Goal: Information Seeking & Learning: Check status

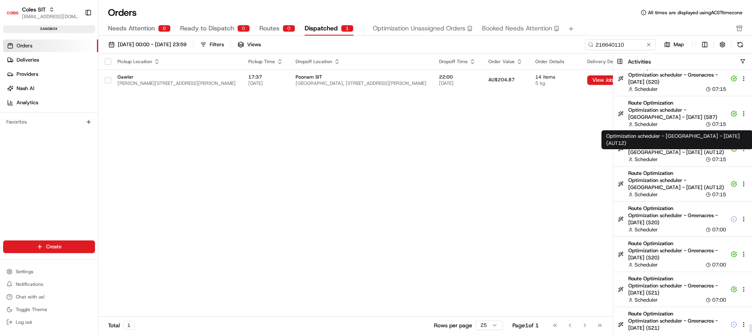
scroll to position [7451, 0]
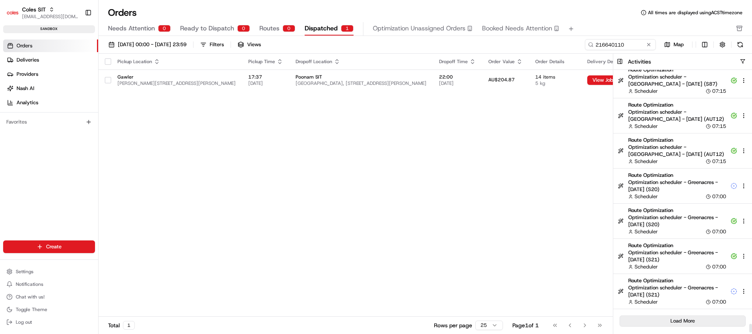
click at [684, 315] on button "Load More" at bounding box center [683, 320] width 126 height 11
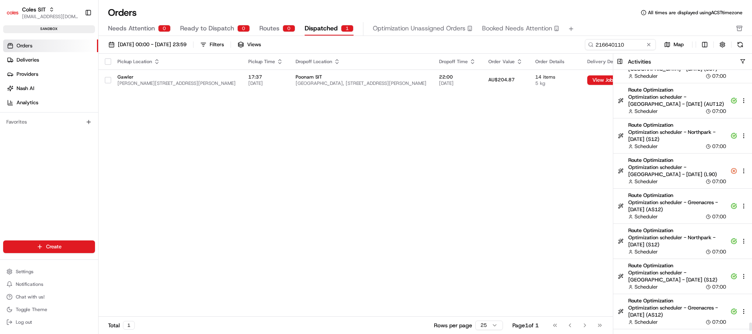
scroll to position [7802, 0]
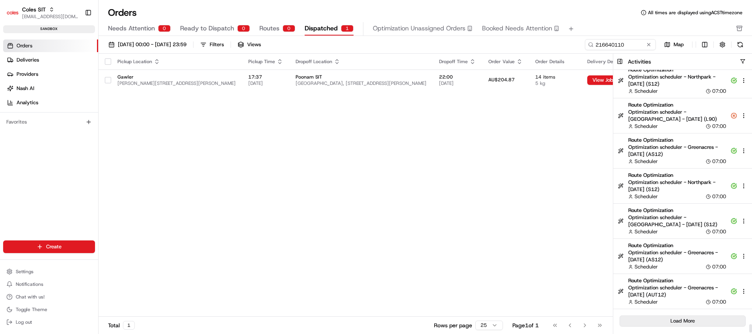
click at [694, 317] on button "Load More" at bounding box center [683, 320] width 126 height 11
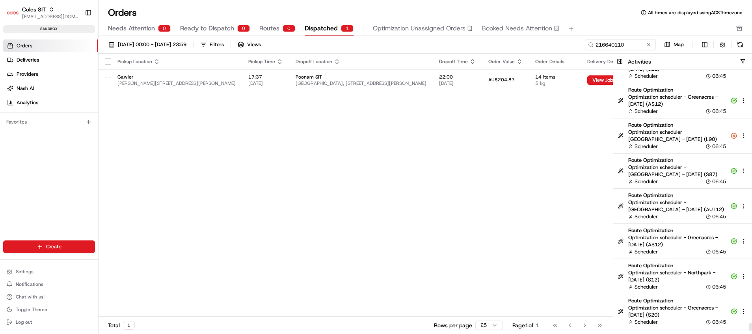
scroll to position [8153, 0]
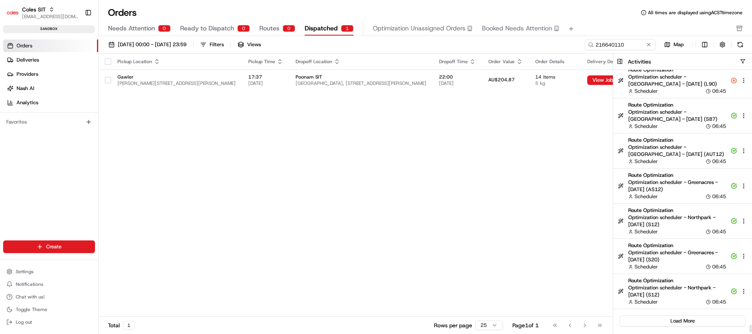
click at [691, 320] on button "Load More" at bounding box center [683, 320] width 126 height 11
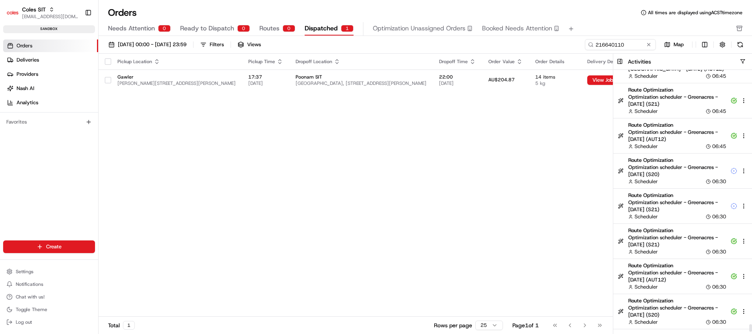
scroll to position [8504, 0]
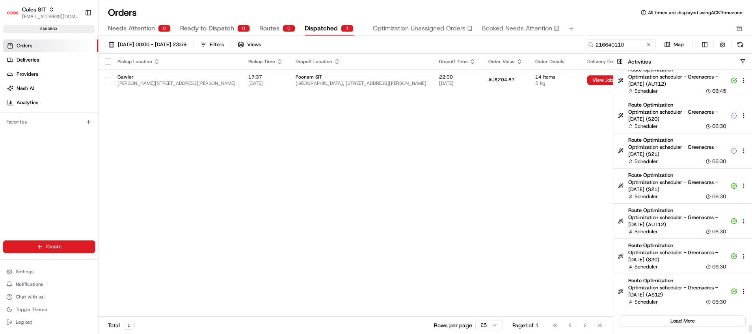
click at [680, 318] on button "Load More" at bounding box center [683, 320] width 126 height 11
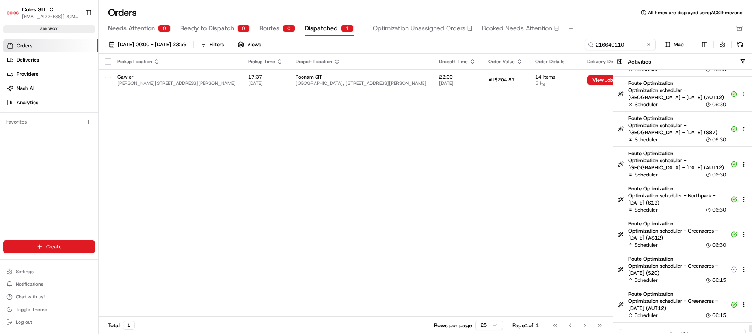
scroll to position [8855, 0]
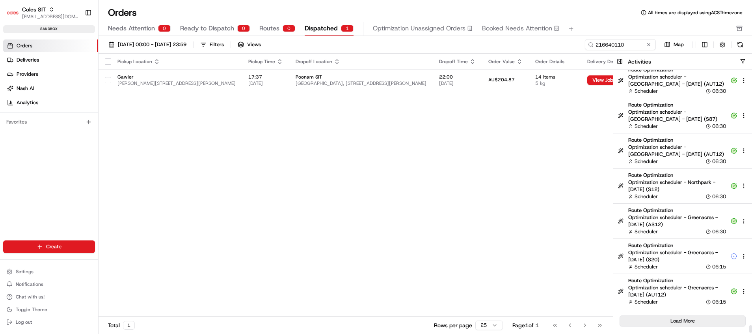
click at [685, 317] on button "Load More" at bounding box center [683, 320] width 126 height 11
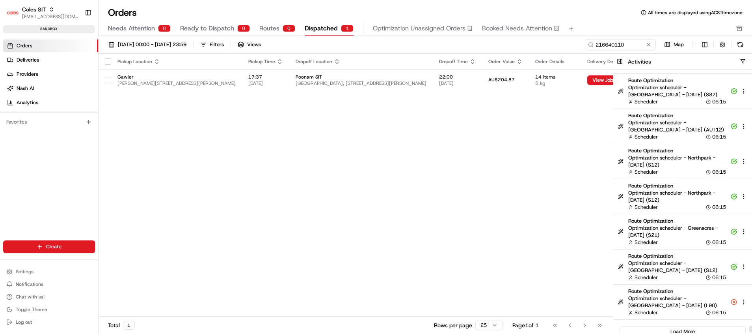
scroll to position [9206, 0]
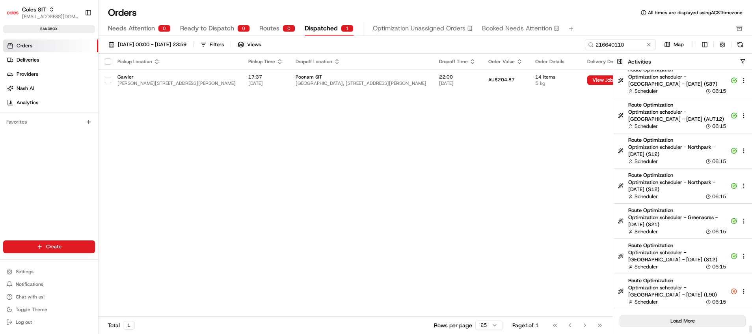
click at [699, 319] on button "Load More" at bounding box center [683, 320] width 126 height 11
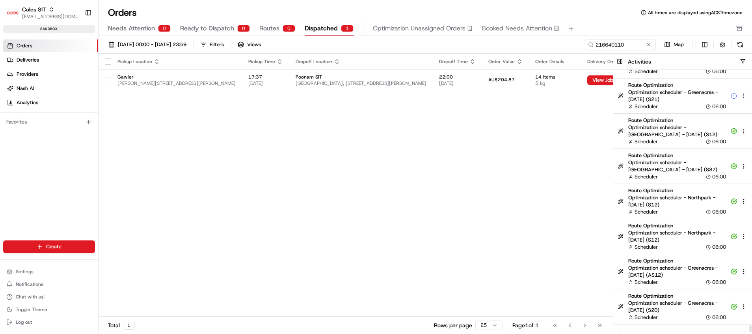
scroll to position [9557, 0]
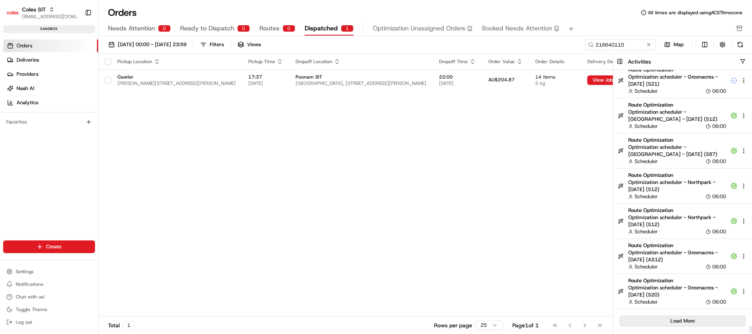
click at [679, 319] on button "Load More" at bounding box center [683, 320] width 126 height 11
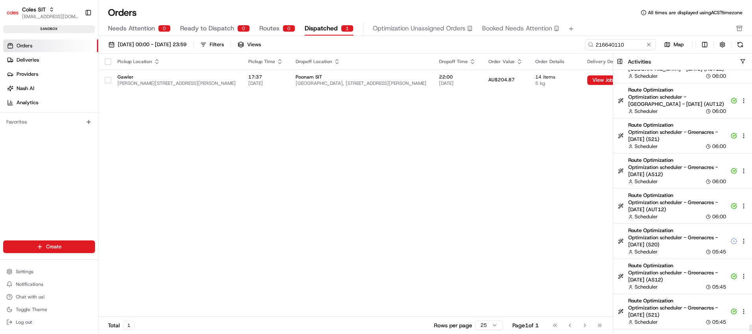
scroll to position [9908, 0]
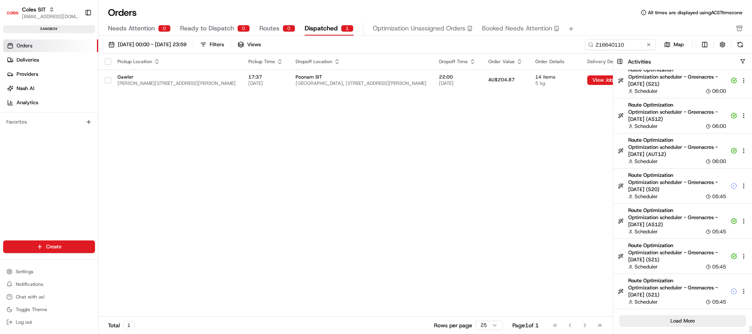
click at [683, 315] on div "Load More" at bounding box center [683, 321] width 139 height 24
click at [683, 315] on button "Load More" at bounding box center [683, 320] width 126 height 11
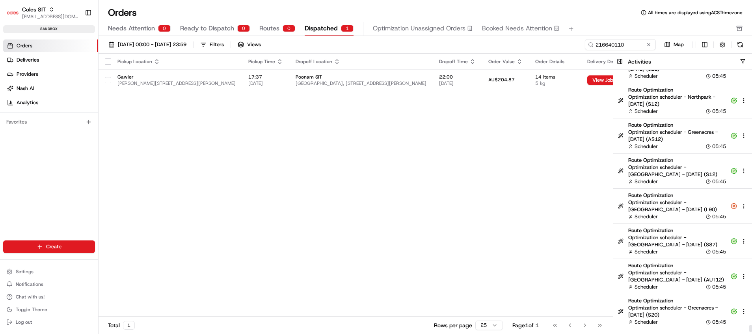
scroll to position [10259, 0]
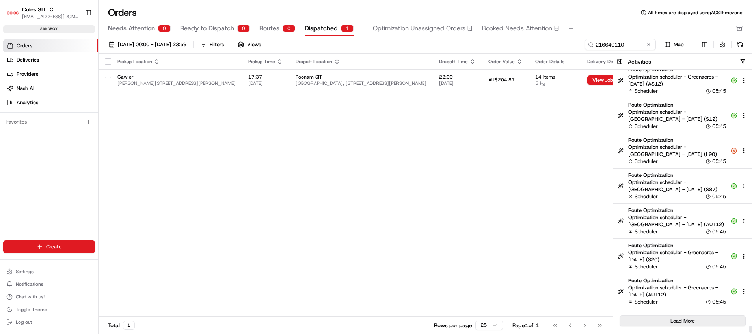
click at [702, 319] on button "Load More" at bounding box center [683, 320] width 126 height 11
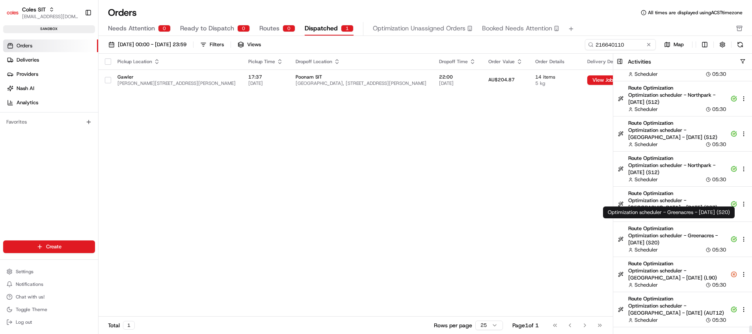
scroll to position [10610, 0]
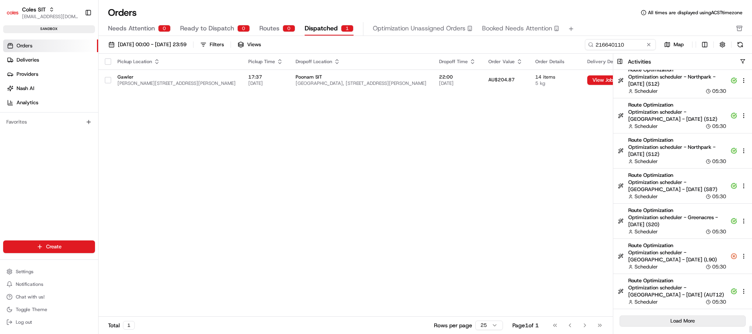
click at [669, 319] on button "Load More" at bounding box center [683, 320] width 126 height 11
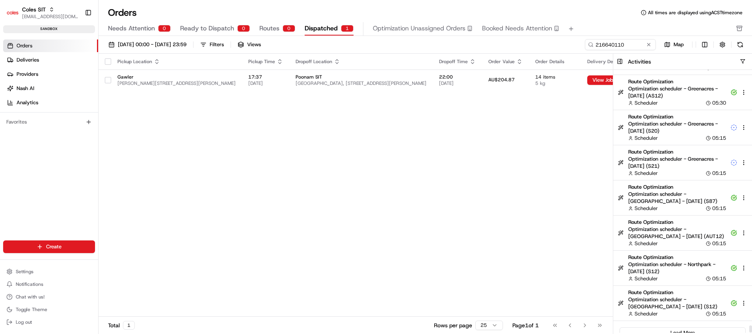
scroll to position [10961, 0]
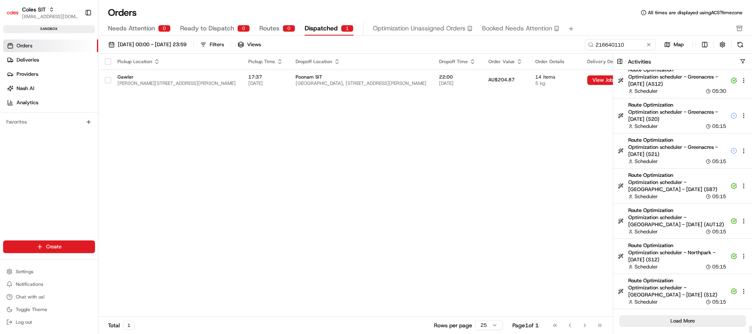
click at [682, 323] on button "Load More" at bounding box center [683, 320] width 126 height 11
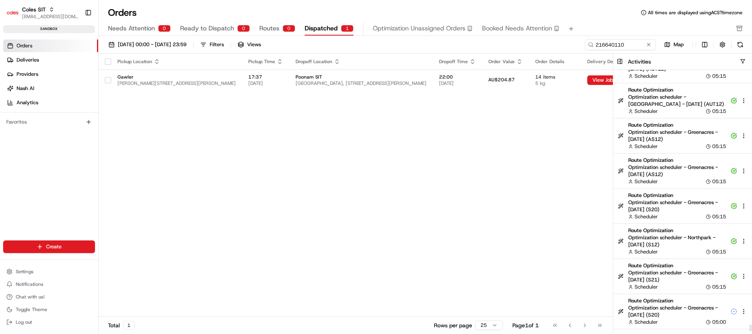
scroll to position [11312, 0]
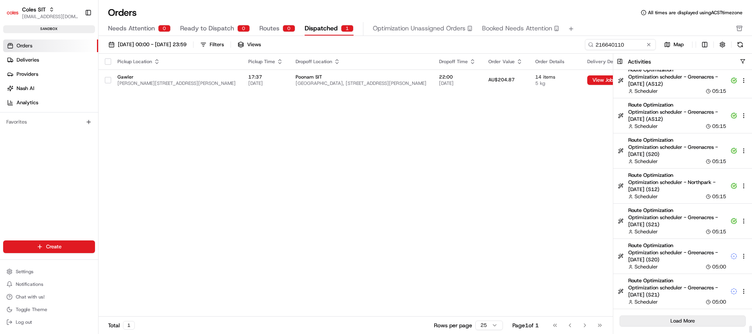
click at [683, 317] on button "Load More" at bounding box center [683, 320] width 126 height 11
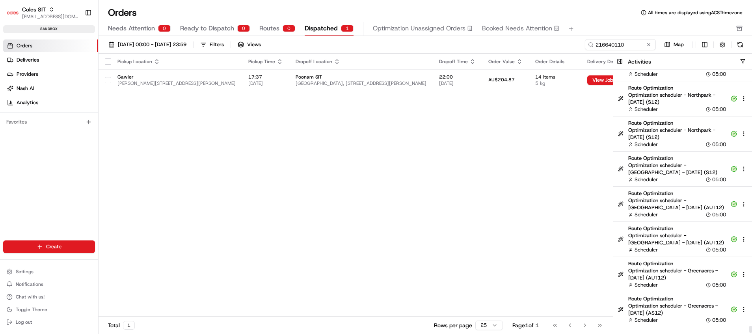
scroll to position [11663, 0]
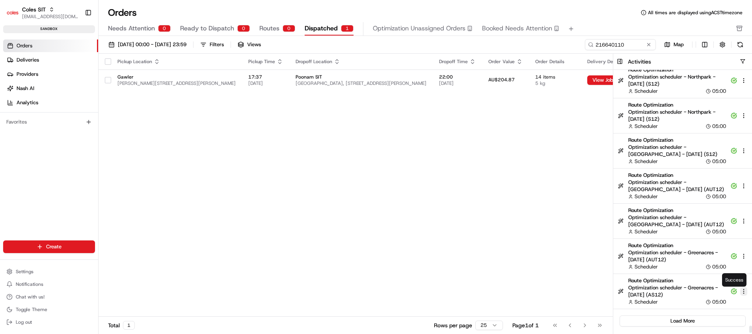
click at [744, 291] on html "Coles SIT [EMAIL_ADDRESS][DOMAIN_NAME] Toggle Sidebar sandbox Orders Deliveries…" at bounding box center [376, 167] width 752 height 334
click at [678, 320] on html "Coles SIT [EMAIL_ADDRESS][DOMAIN_NAME] Toggle Sidebar sandbox Orders Deliveries…" at bounding box center [376, 167] width 752 height 334
click at [679, 320] on button "Load More" at bounding box center [683, 320] width 126 height 11
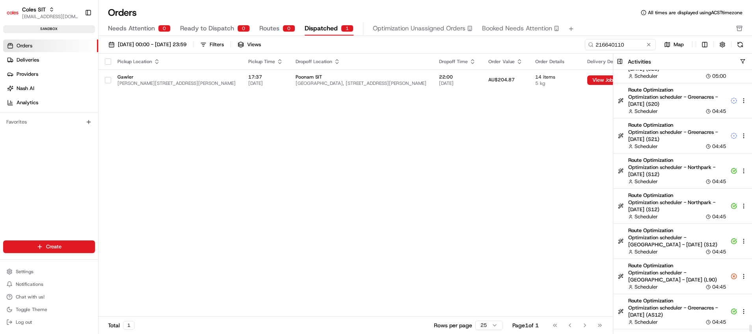
scroll to position [12014, 0]
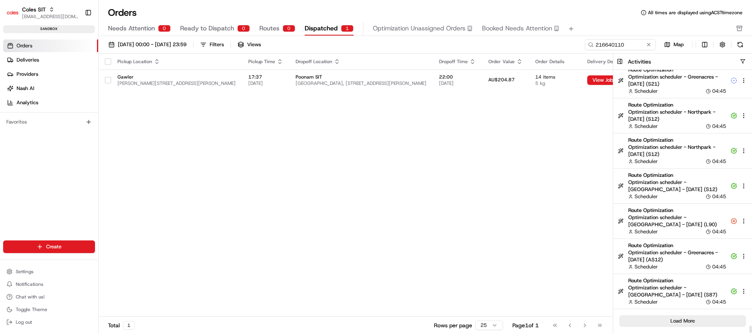
click at [684, 323] on button "Load More" at bounding box center [683, 320] width 126 height 11
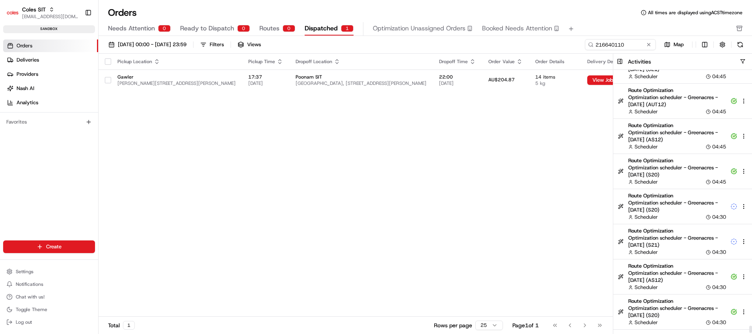
scroll to position [12365, 0]
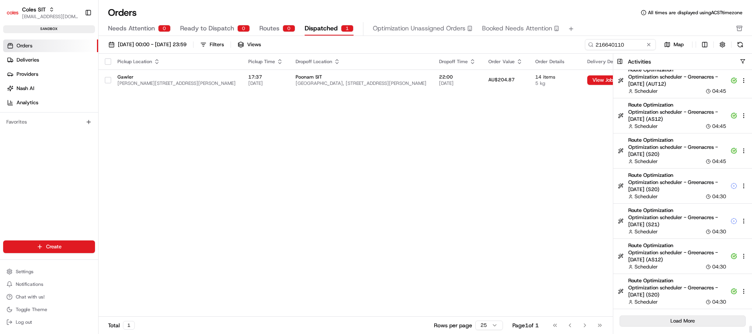
click at [688, 321] on button "Load More" at bounding box center [683, 320] width 126 height 11
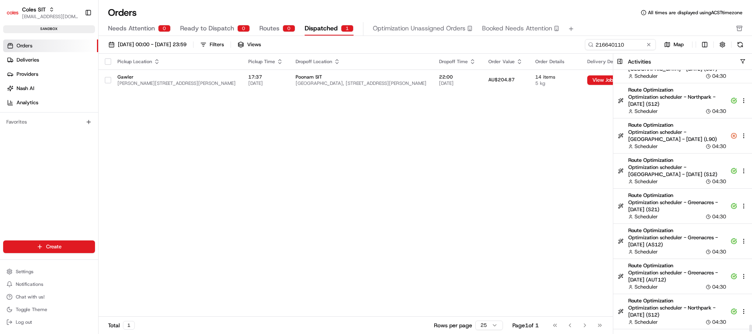
scroll to position [12716, 0]
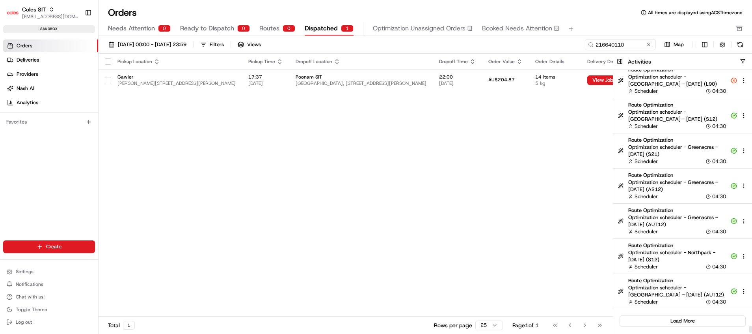
drag, startPoint x: 685, startPoint y: 315, endPoint x: 697, endPoint y: 262, distance: 54.6
click at [685, 316] on button "Load More" at bounding box center [683, 320] width 126 height 11
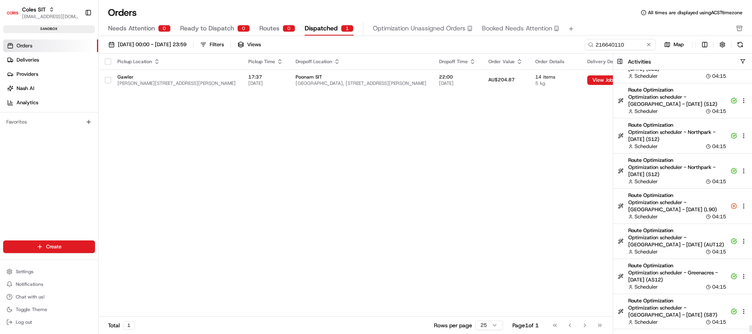
scroll to position [13066, 0]
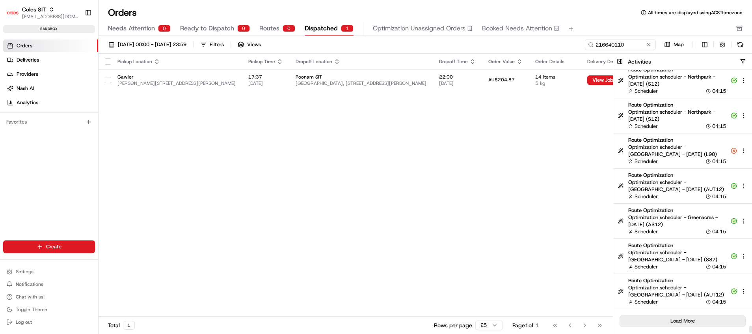
click at [695, 318] on button "Load More" at bounding box center [683, 320] width 126 height 11
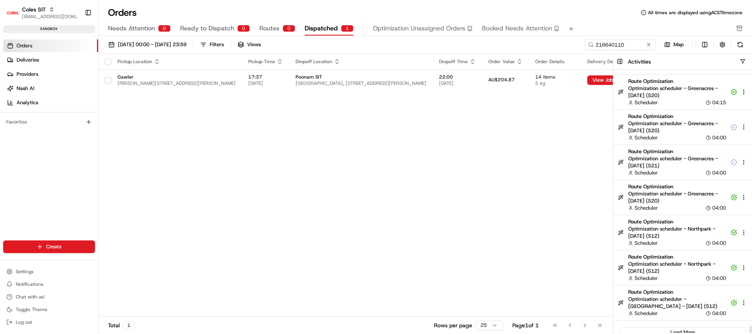
scroll to position [13417, 0]
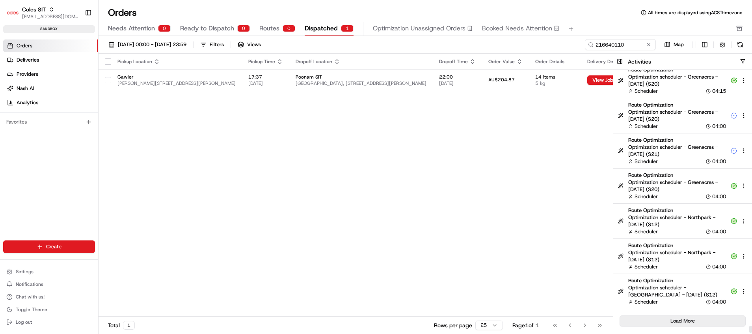
click at [696, 319] on button "Load More" at bounding box center [683, 320] width 126 height 11
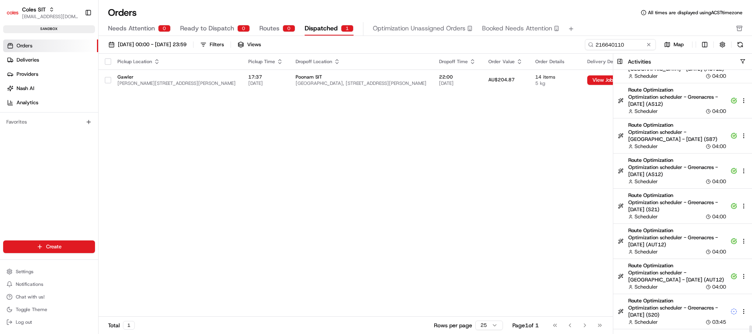
scroll to position [13768, 0]
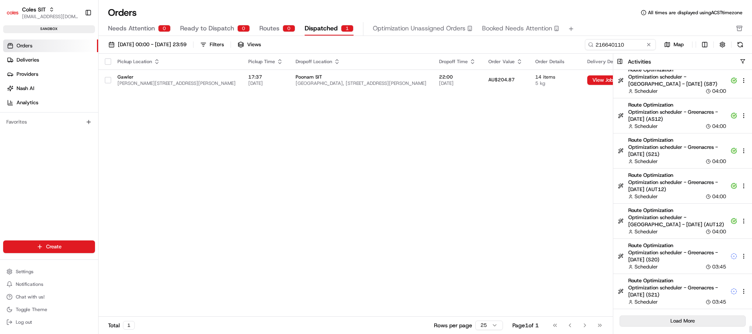
click at [694, 317] on button "Load More" at bounding box center [683, 320] width 126 height 11
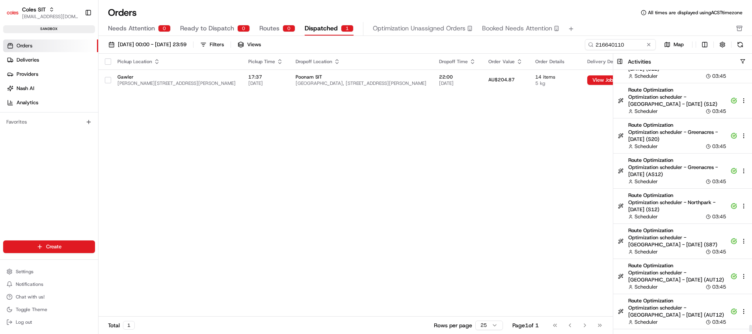
scroll to position [14119, 0]
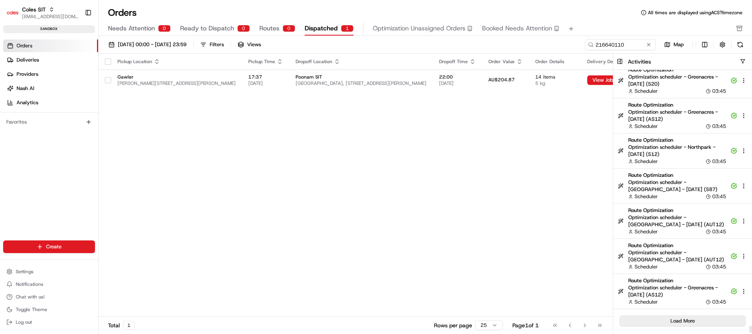
click at [698, 321] on button "Load More" at bounding box center [683, 320] width 126 height 11
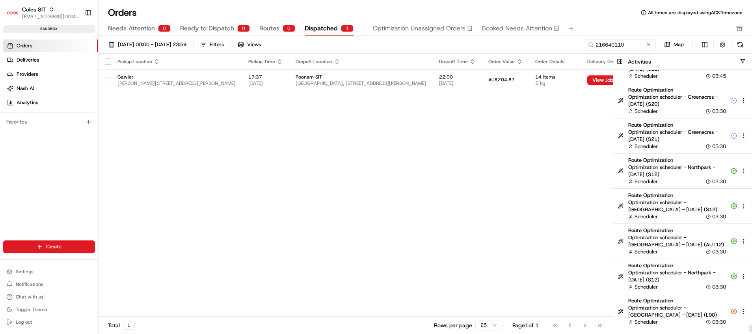
scroll to position [14470, 0]
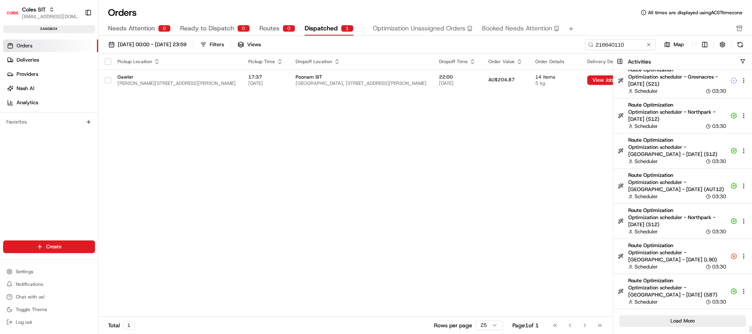
click at [680, 319] on button "Load More" at bounding box center [683, 320] width 126 height 11
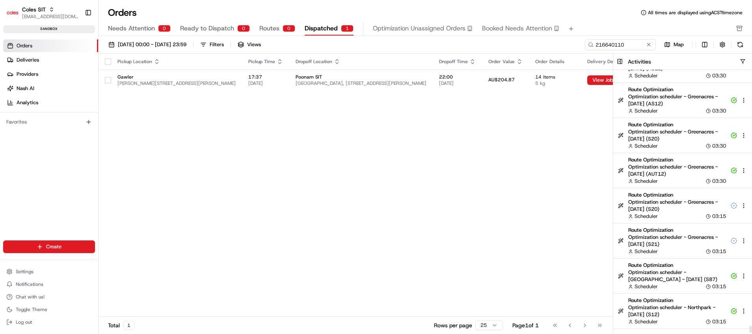
scroll to position [14821, 0]
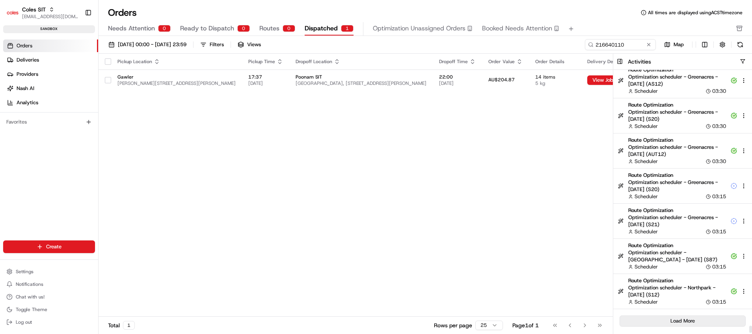
click at [692, 319] on button "Load More" at bounding box center [683, 320] width 126 height 11
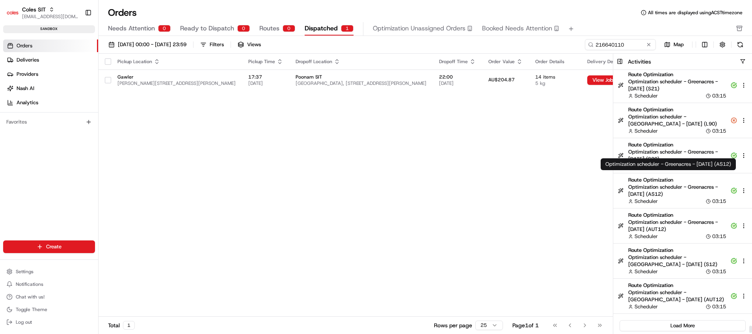
scroll to position [15172, 0]
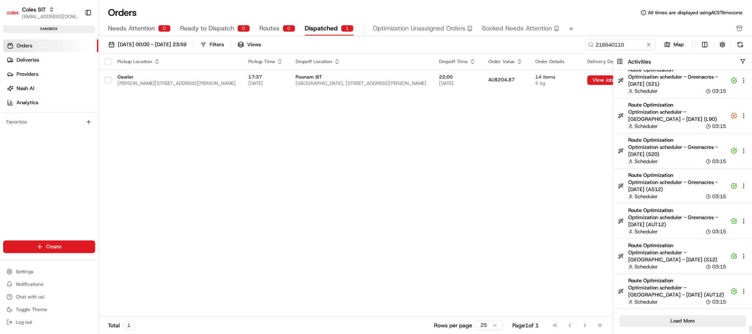
click at [694, 322] on button "Load More" at bounding box center [683, 320] width 126 height 11
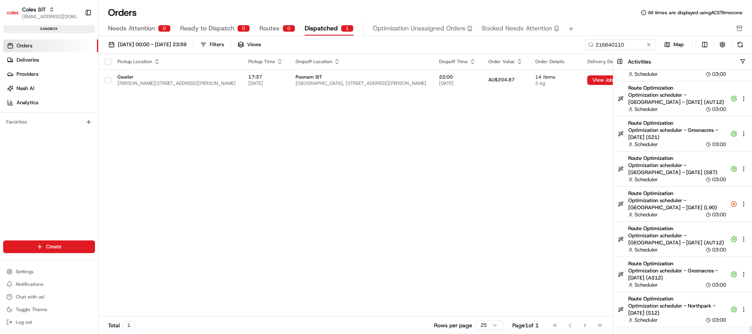
scroll to position [15523, 0]
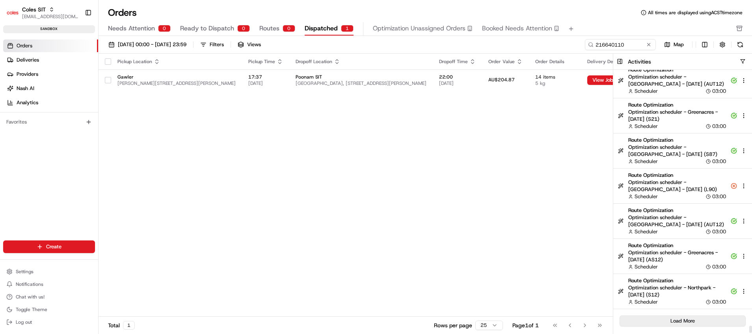
click at [678, 319] on button "Load More" at bounding box center [683, 320] width 126 height 11
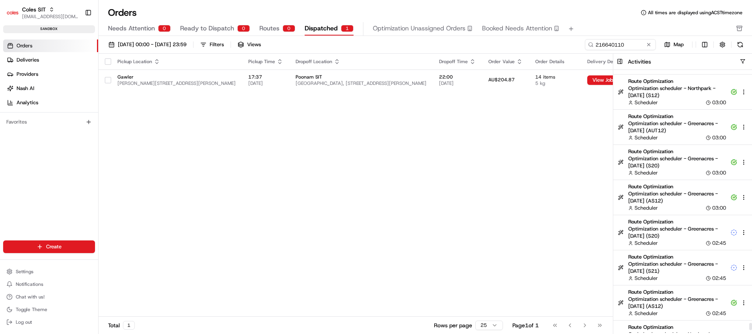
scroll to position [15874, 0]
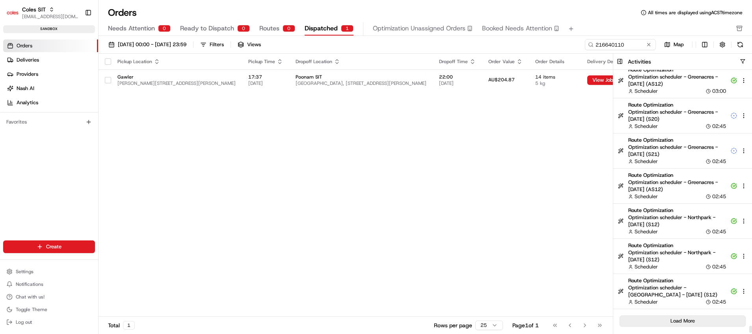
click at [708, 325] on button "Load More" at bounding box center [683, 320] width 126 height 11
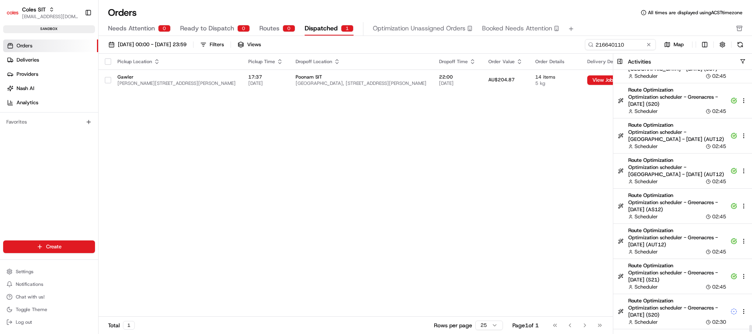
scroll to position [16225, 0]
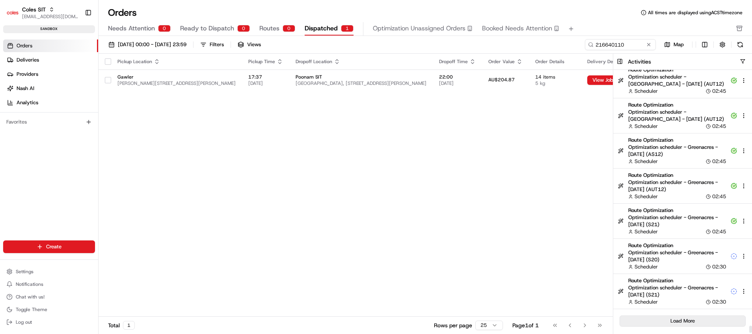
click at [704, 325] on button "Load More" at bounding box center [683, 320] width 126 height 11
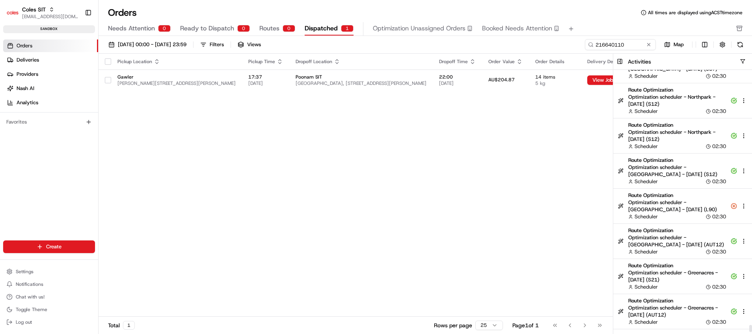
scroll to position [16576, 0]
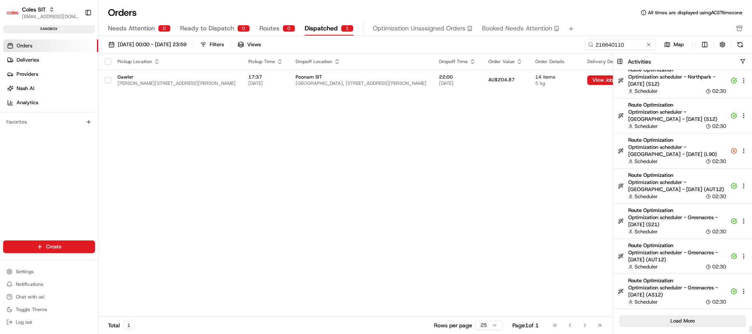
click at [704, 317] on button "Load More" at bounding box center [683, 320] width 126 height 11
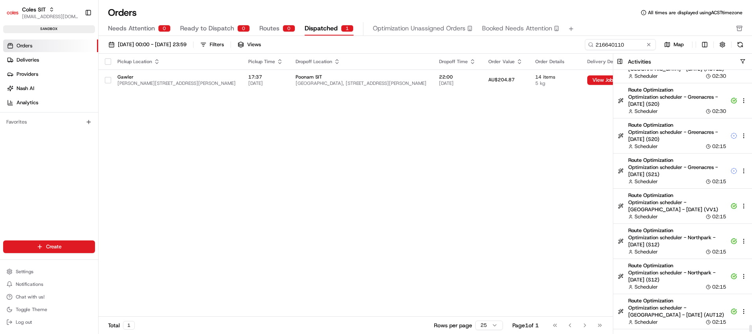
scroll to position [16927, 0]
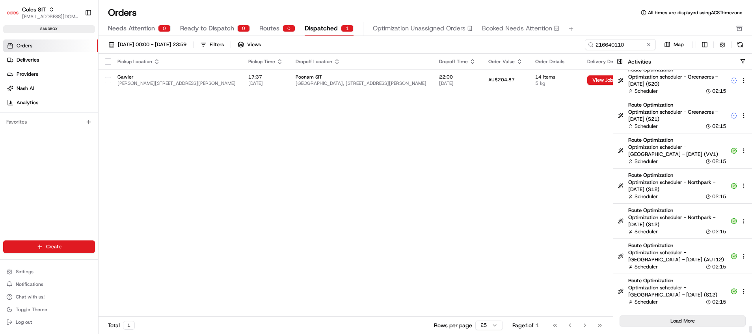
click at [705, 321] on button "Load More" at bounding box center [683, 320] width 126 height 11
